Goal: Information Seeking & Learning: Check status

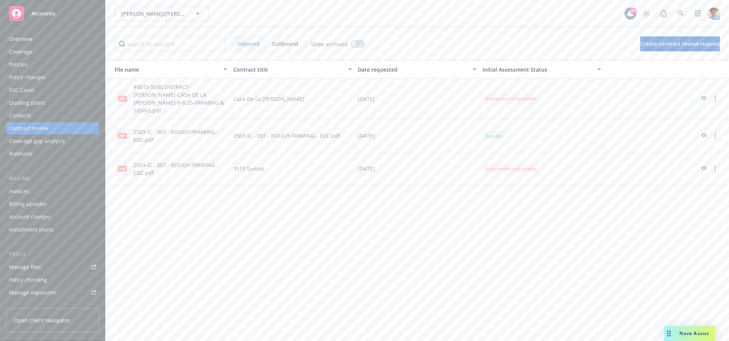
click at [41, 70] on div "Policies" at bounding box center [52, 65] width 87 height 12
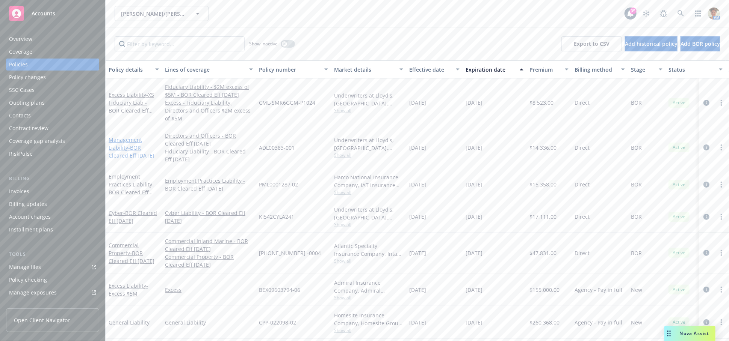
click at [121, 136] on link "Management Liability - BOR Cleared Eff [DATE]" at bounding box center [132, 147] width 46 height 23
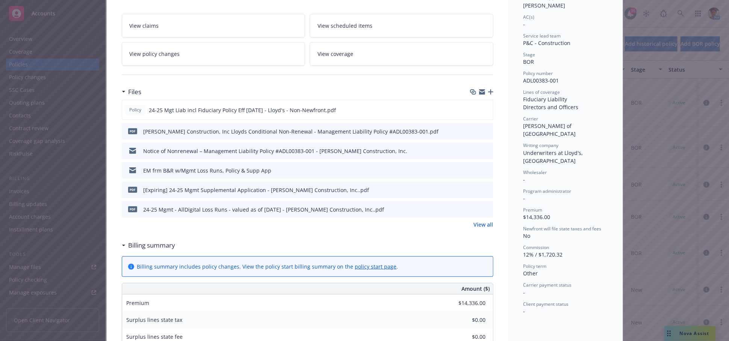
scroll to position [42, 0]
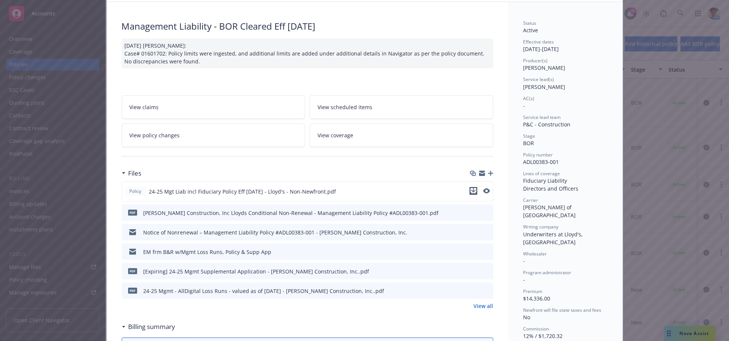
click at [470, 193] on icon "download file" at bounding box center [473, 191] width 6 height 6
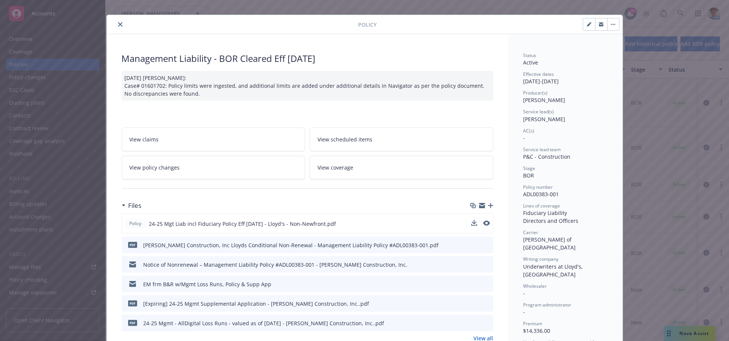
scroll to position [0, 0]
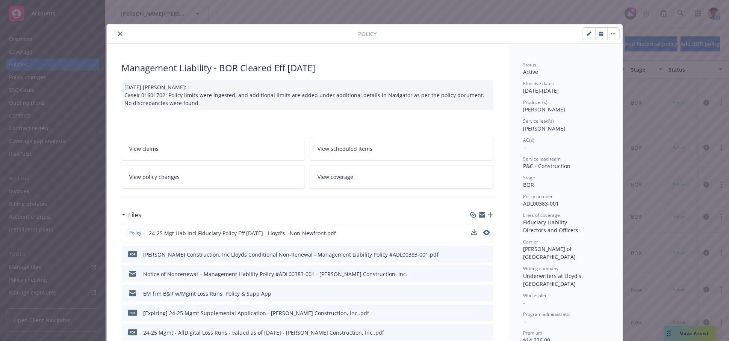
click at [118, 32] on icon "close" at bounding box center [120, 34] width 5 height 5
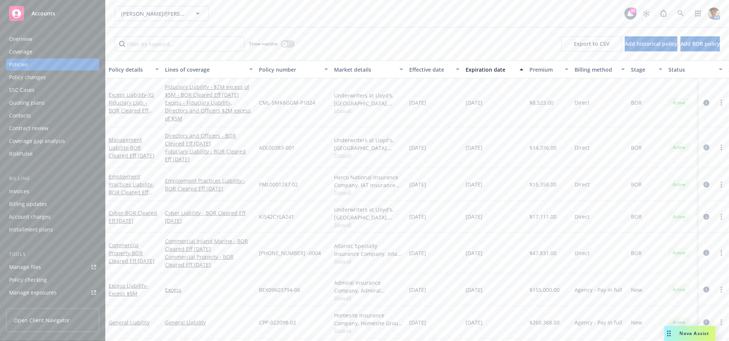
click at [49, 104] on div "Quoting plans" at bounding box center [52, 103] width 87 height 12
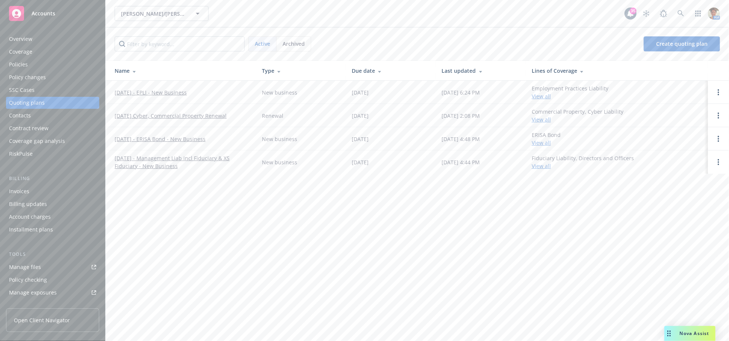
click at [168, 92] on link "[DATE] - EPLI - New Business" at bounding box center [151, 93] width 72 height 8
